Goal: Task Accomplishment & Management: Complete application form

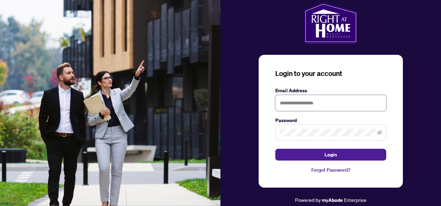
drag, startPoint x: 0, startPoint y: 0, endPoint x: 293, endPoint y: 99, distance: 309.8
click at [293, 99] on input "text" at bounding box center [330, 103] width 111 height 16
type input "**********"
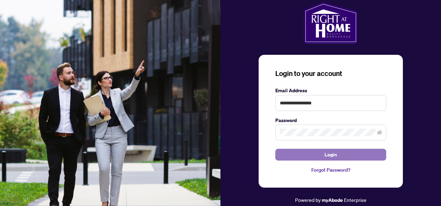
click at [316, 153] on button "Login" at bounding box center [330, 155] width 111 height 12
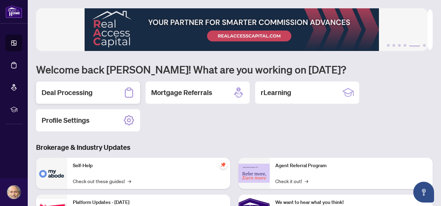
click at [101, 90] on div "Deal Processing" at bounding box center [88, 93] width 104 height 22
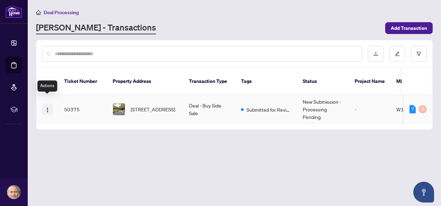
click at [49, 107] on img "button" at bounding box center [48, 110] width 6 height 6
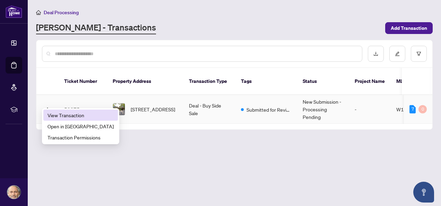
click at [64, 114] on span "View Transaction" at bounding box center [81, 115] width 66 height 8
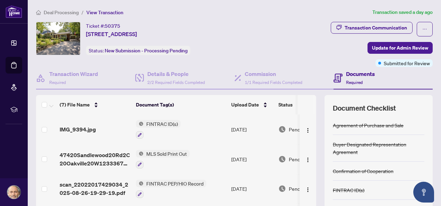
click at [350, 73] on h4 "Documents" at bounding box center [360, 74] width 29 height 8
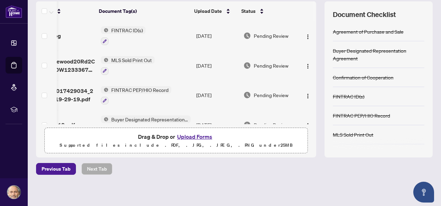
scroll to position [0, 42]
click at [188, 139] on button "Upload Forms" at bounding box center [194, 136] width 39 height 9
click at [190, 136] on button "Upload Forms" at bounding box center [194, 136] width 39 height 9
click at [186, 137] on button "Upload Forms" at bounding box center [194, 136] width 39 height 9
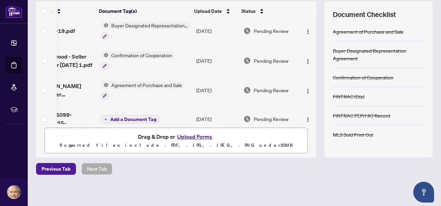
scroll to position [131, 42]
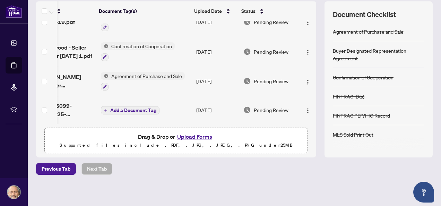
click at [110, 108] on span "Add a Document Tag" at bounding box center [133, 110] width 46 height 5
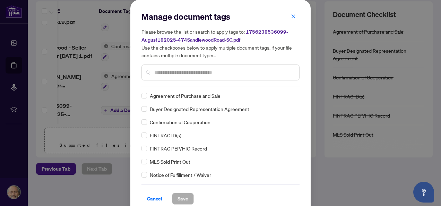
click at [189, 69] on input "text" at bounding box center [223, 73] width 139 height 8
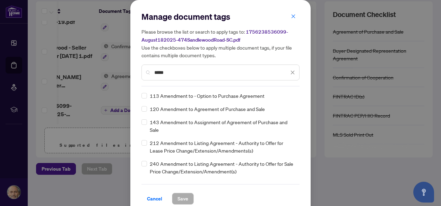
type input "*****"
click at [182, 196] on span "Save" at bounding box center [183, 198] width 11 height 11
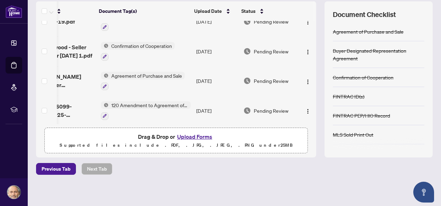
scroll to position [0, 0]
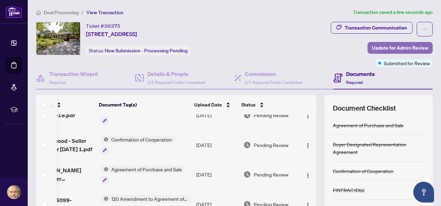
click at [390, 47] on span "Update for Admin Review" at bounding box center [400, 47] width 56 height 11
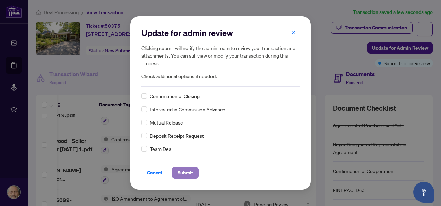
click at [183, 170] on span "Submit" at bounding box center [186, 172] width 16 height 11
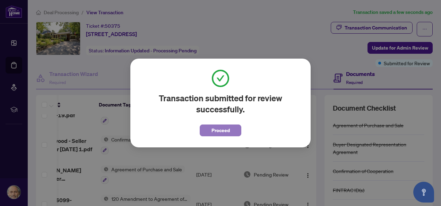
click at [223, 130] on span "Proceed" at bounding box center [221, 130] width 18 height 11
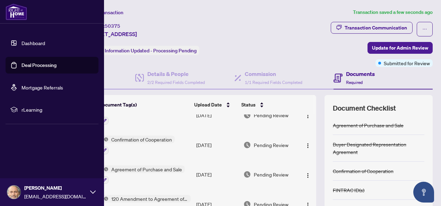
click at [14, 190] on img at bounding box center [13, 192] width 13 height 13
click at [31, 150] on span "Logout" at bounding box center [28, 150] width 16 height 11
